Goal: Transaction & Acquisition: Purchase product/service

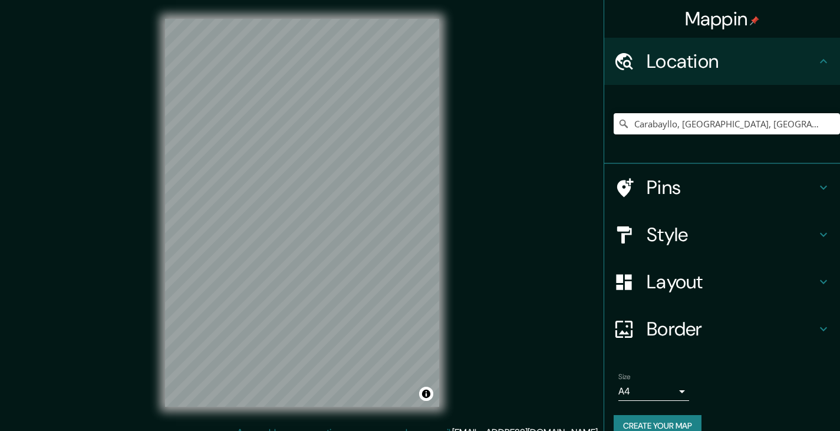
scroll to position [14, 0]
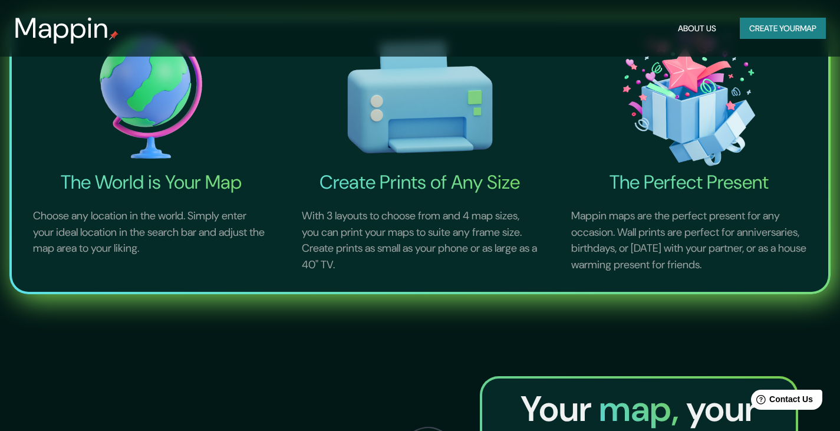
scroll to position [472, 0]
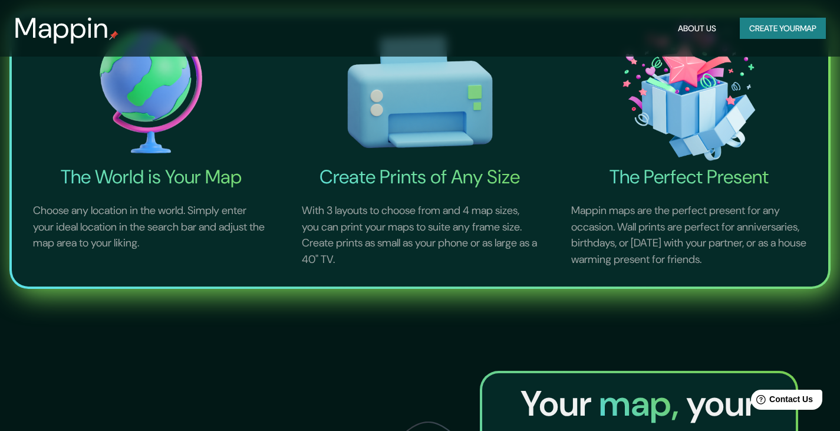
click at [788, 23] on button "Create your map" at bounding box center [783, 29] width 86 height 22
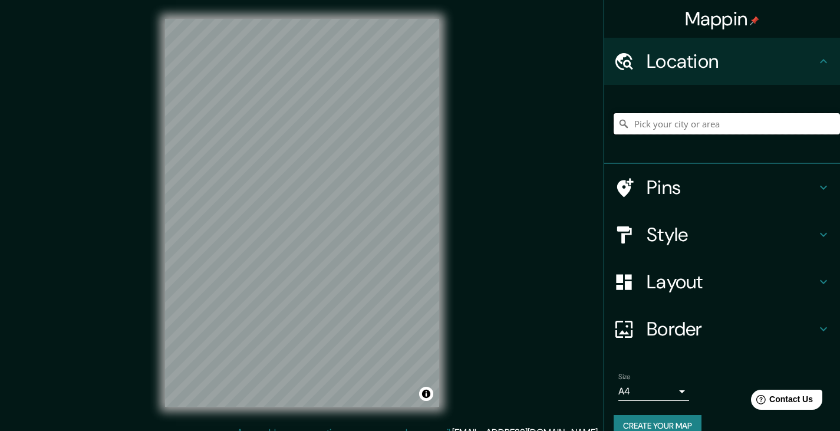
click at [692, 128] on input "Pick your city or area" at bounding box center [727, 123] width 226 height 21
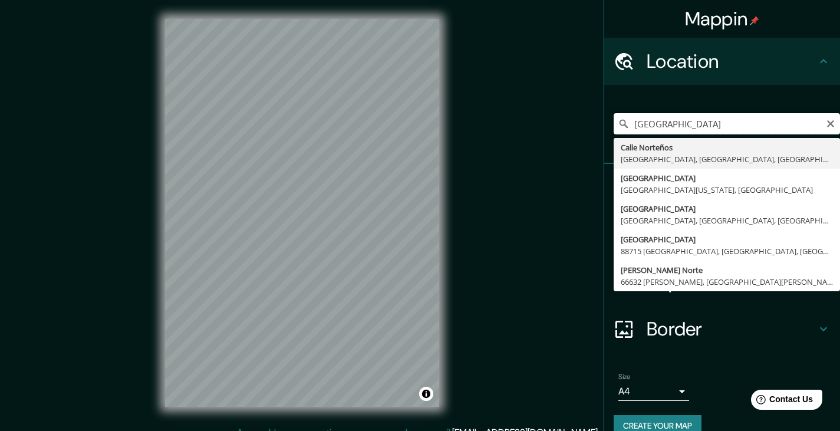
click at [660, 120] on input "lima norte" at bounding box center [727, 123] width 226 height 21
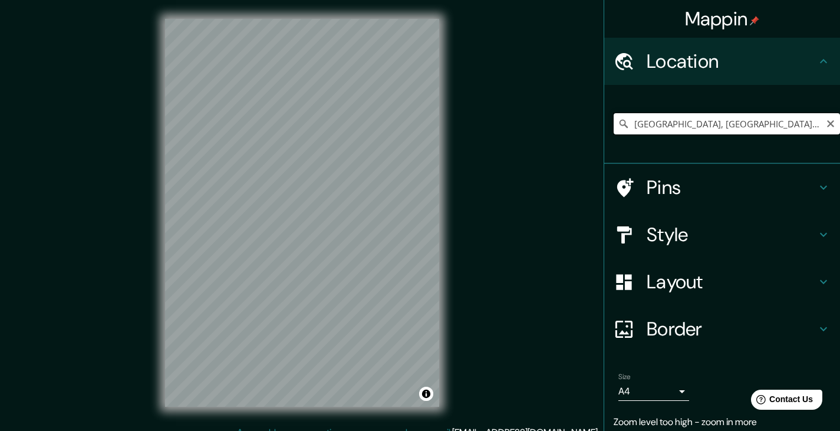
click at [766, 122] on input "Lima, Provincia de Lima, Perú" at bounding box center [727, 123] width 226 height 21
click at [709, 128] on input "Lima, Provincia de Lima, Perú" at bounding box center [727, 123] width 226 height 21
click at [745, 123] on input "Lima, Provincia de Lima, Perú" at bounding box center [727, 123] width 226 height 21
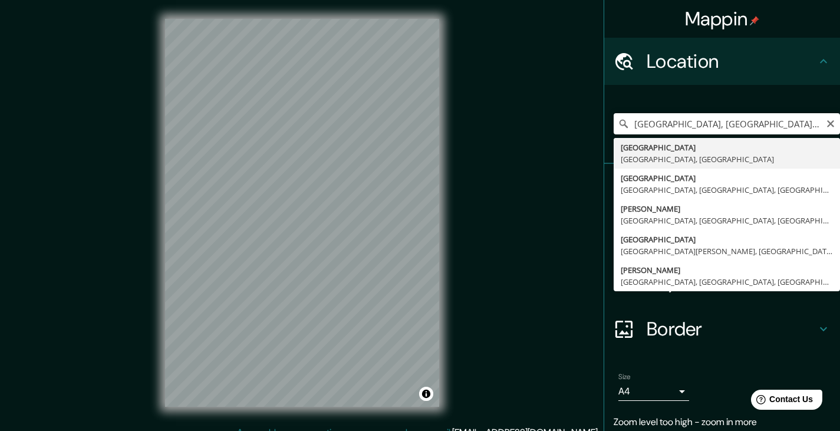
type input "Lima, Provincia de Lima, Perú"
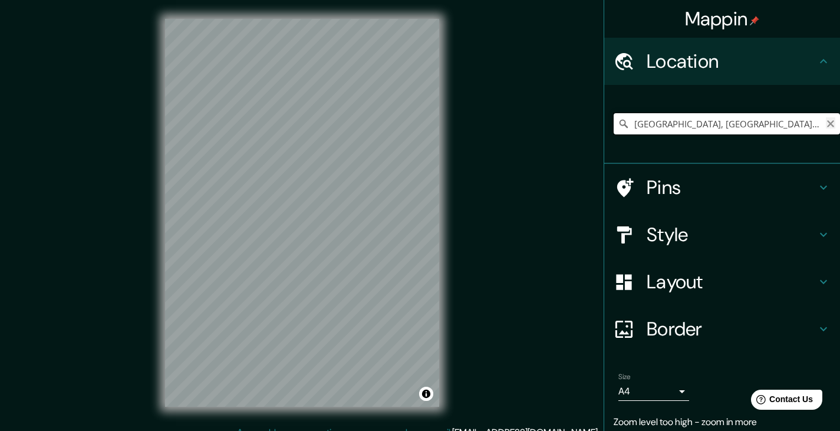
drag, startPoint x: 810, startPoint y: 128, endPoint x: 824, endPoint y: 125, distance: 14.5
click at [810, 127] on input "Lima, Provincia de Lima, Perú" at bounding box center [727, 123] width 226 height 21
click at [826, 124] on icon "Clear" at bounding box center [830, 123] width 9 height 9
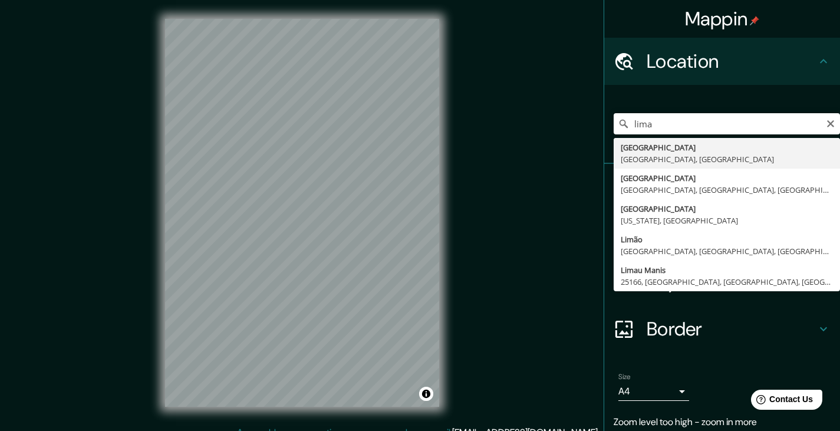
type input "Lima, Provincia de Lima, Perú"
